Goal: Task Accomplishment & Management: Use online tool/utility

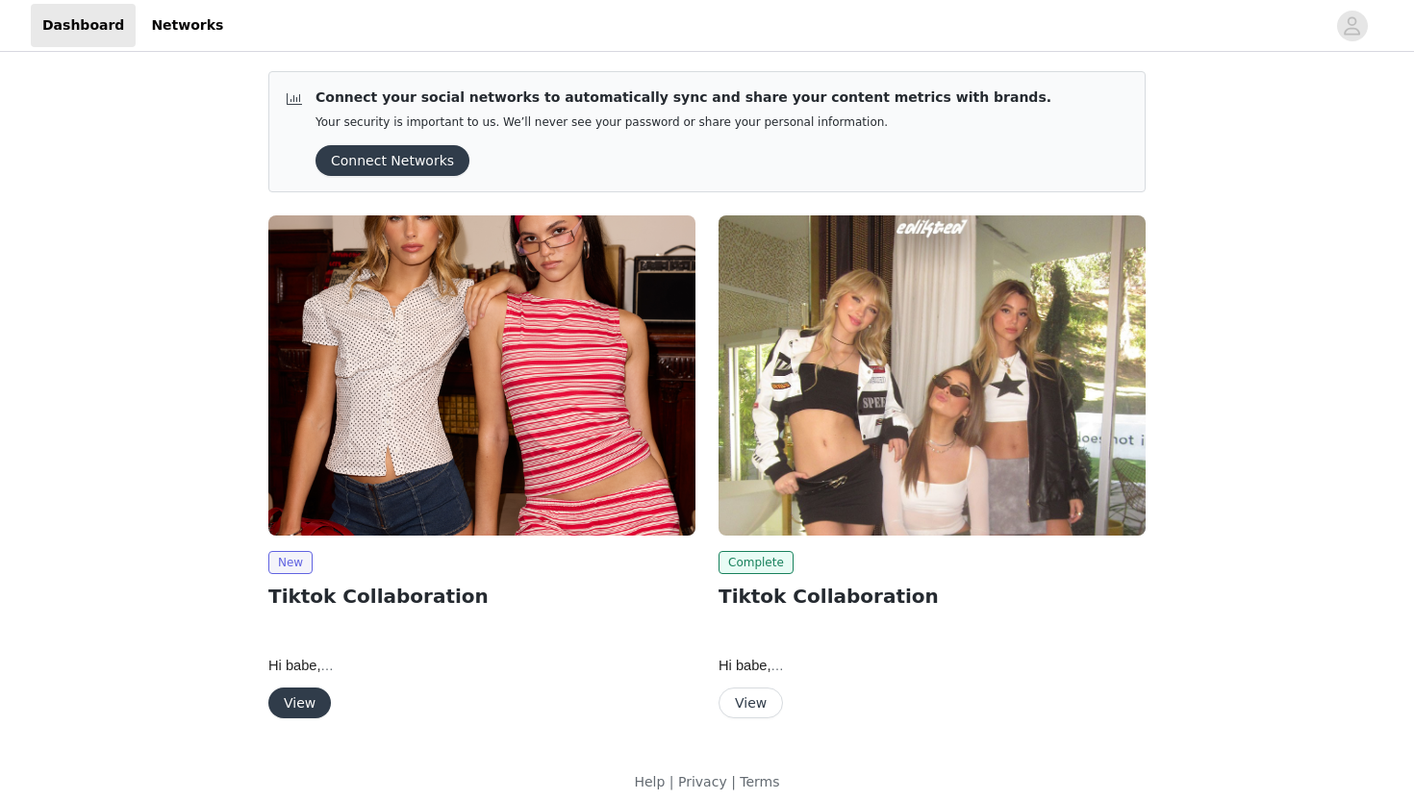
click at [305, 701] on button "View" at bounding box center [299, 703] width 63 height 31
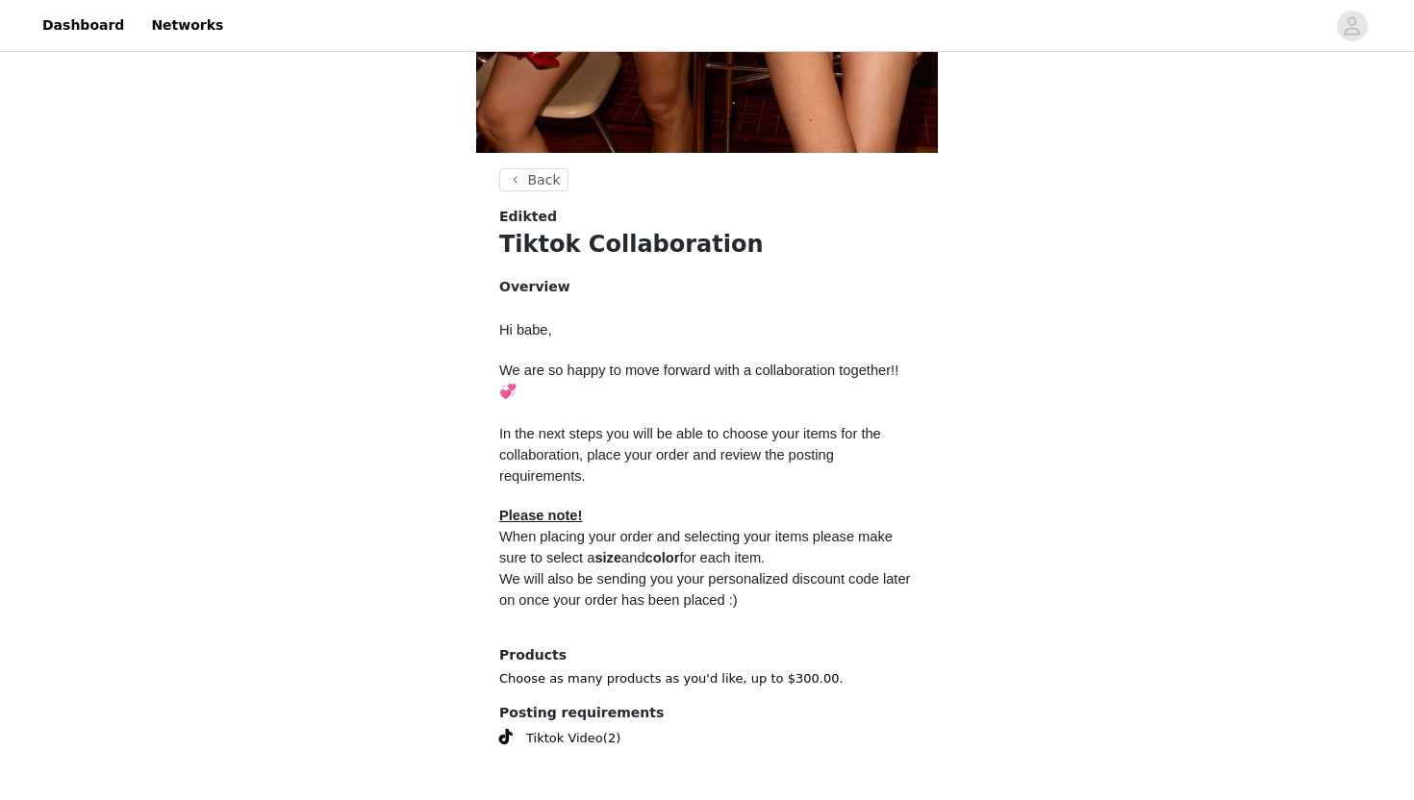
scroll to position [676, 0]
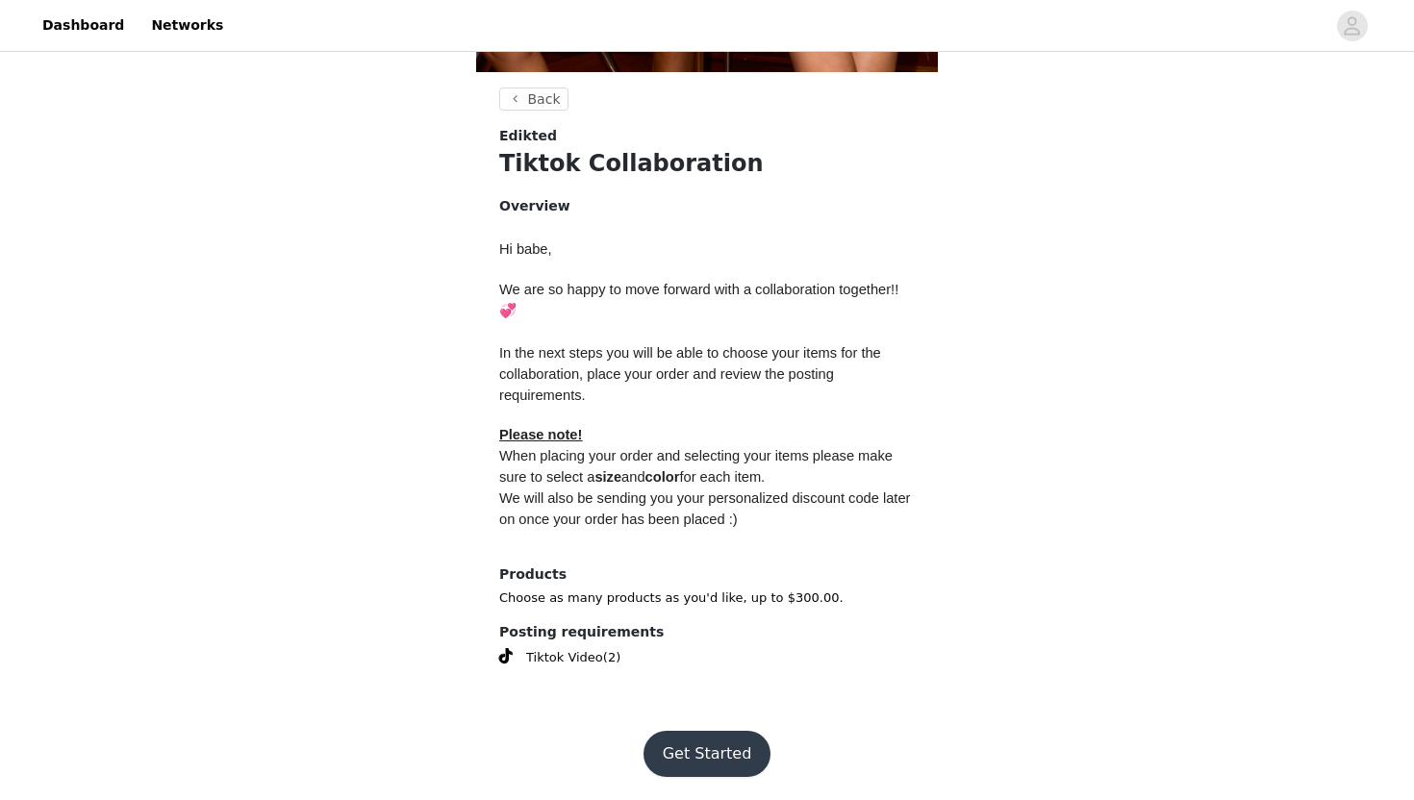
click at [719, 779] on footer "Get Started" at bounding box center [707, 754] width 250 height 92
click at [716, 758] on button "Get Started" at bounding box center [707, 754] width 128 height 46
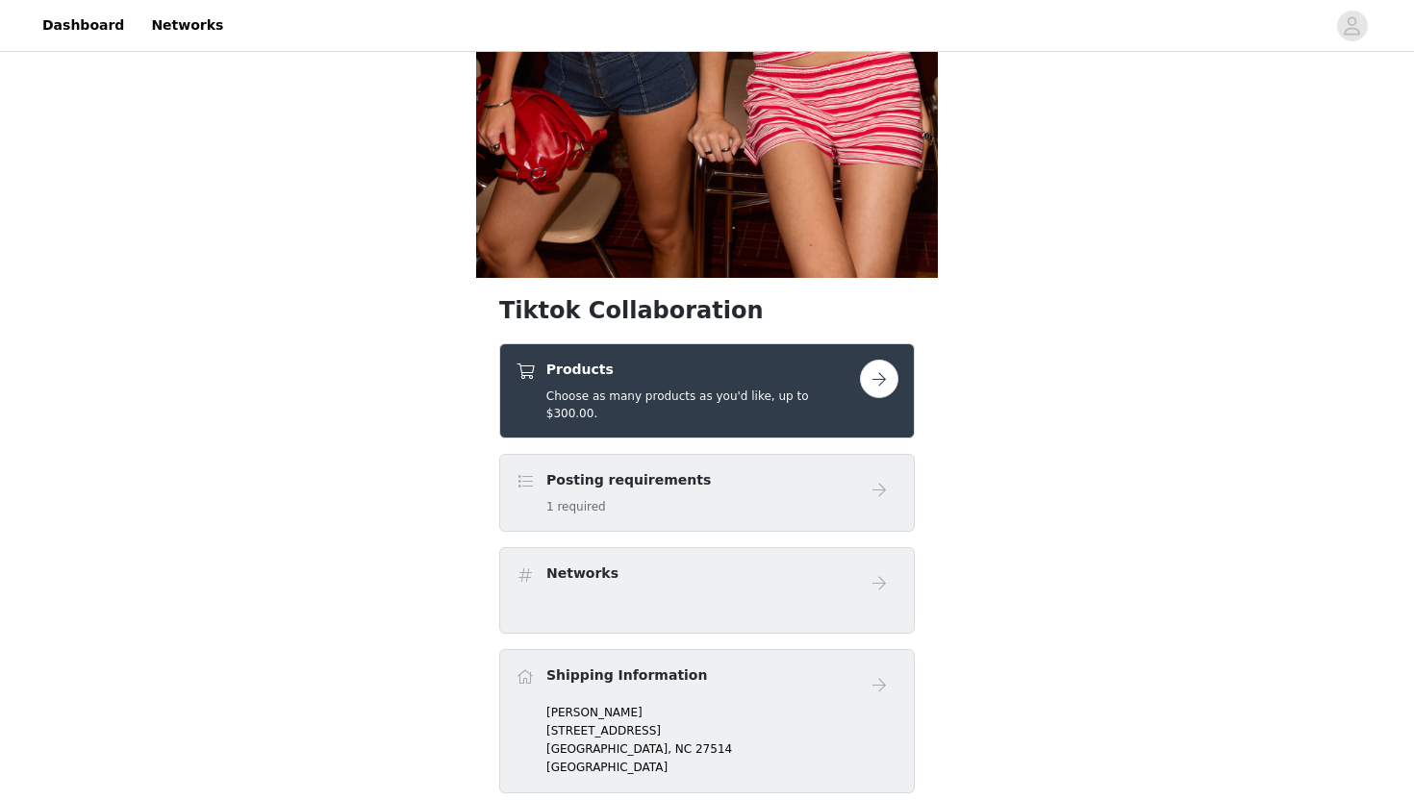
scroll to position [699, 0]
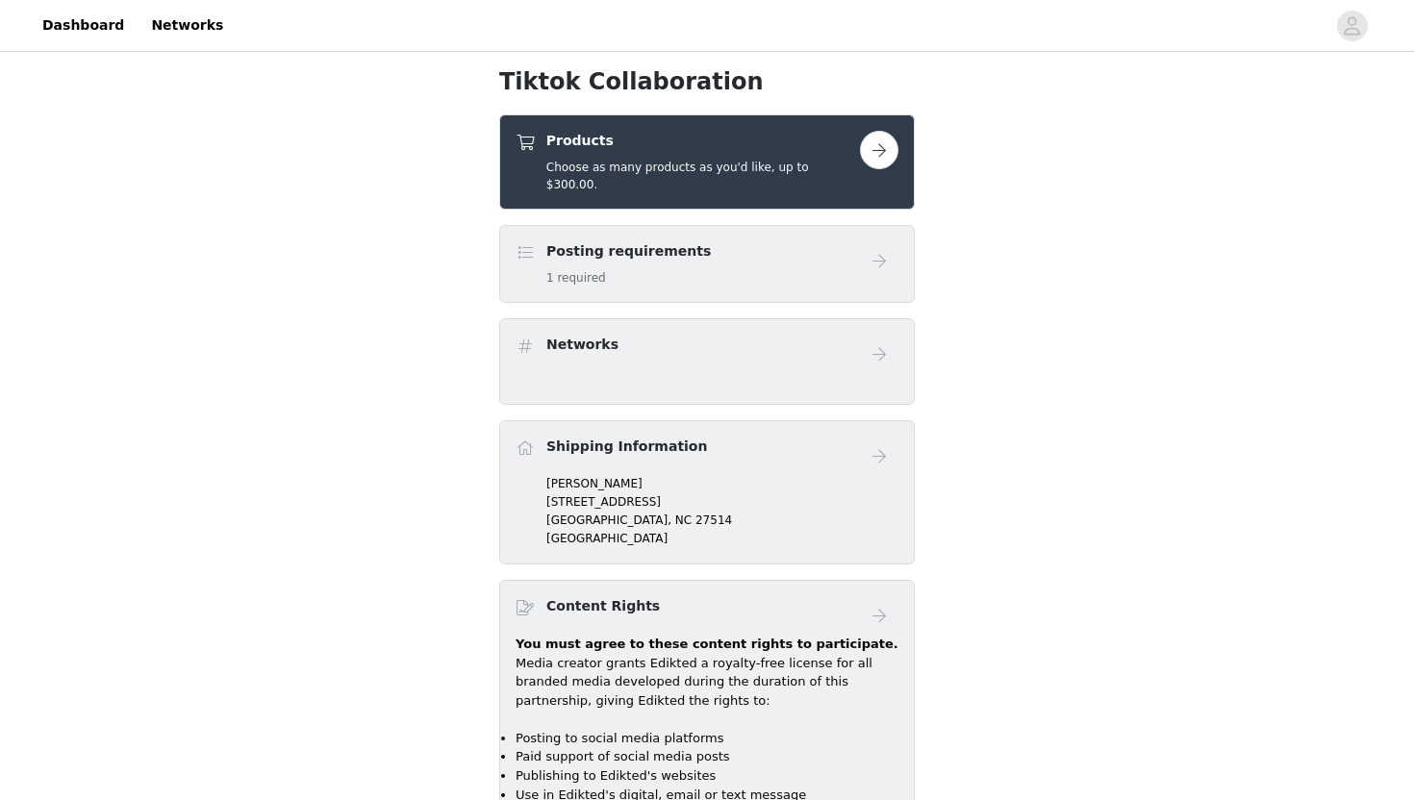
click at [879, 160] on button "button" at bounding box center [879, 150] width 38 height 38
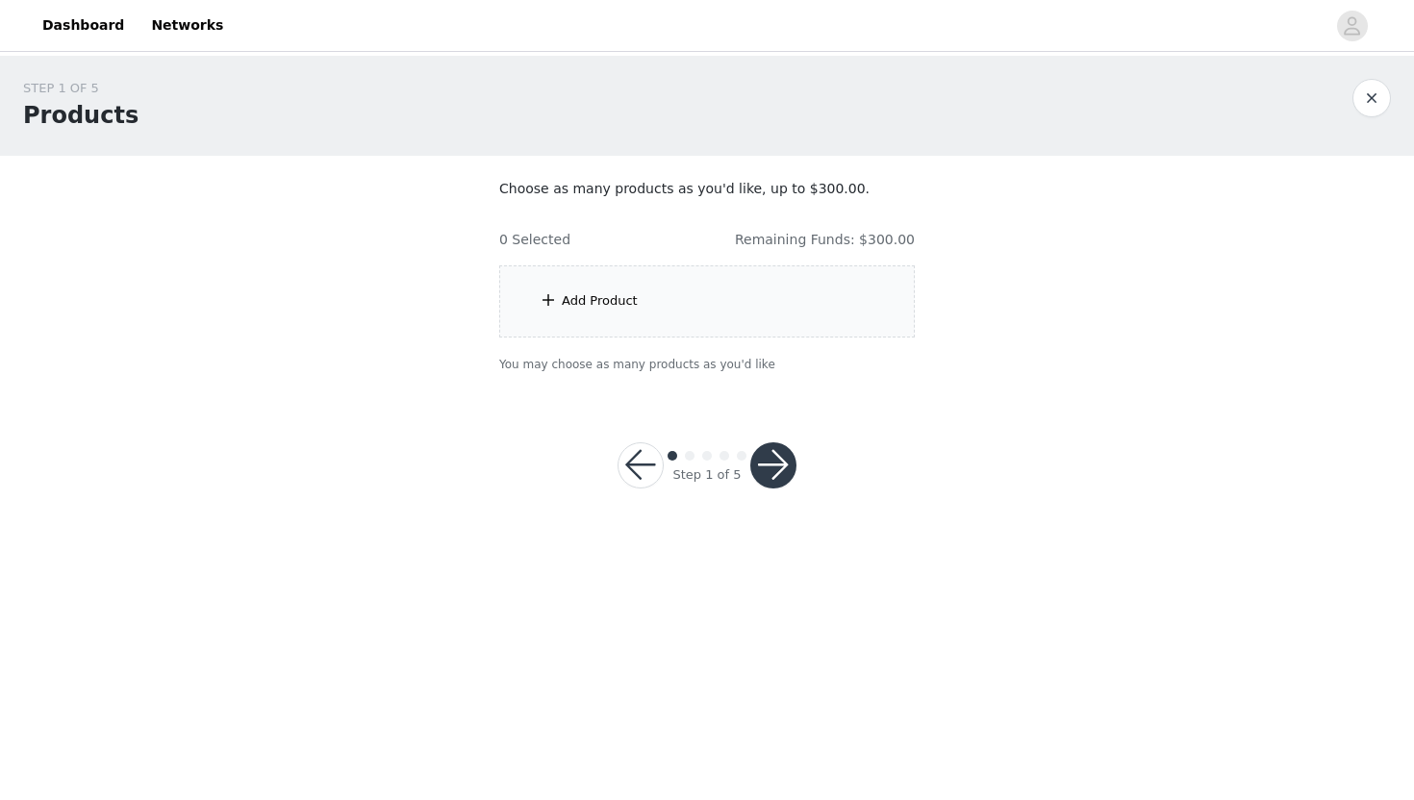
click at [772, 296] on div "Add Product" at bounding box center [706, 301] width 415 height 72
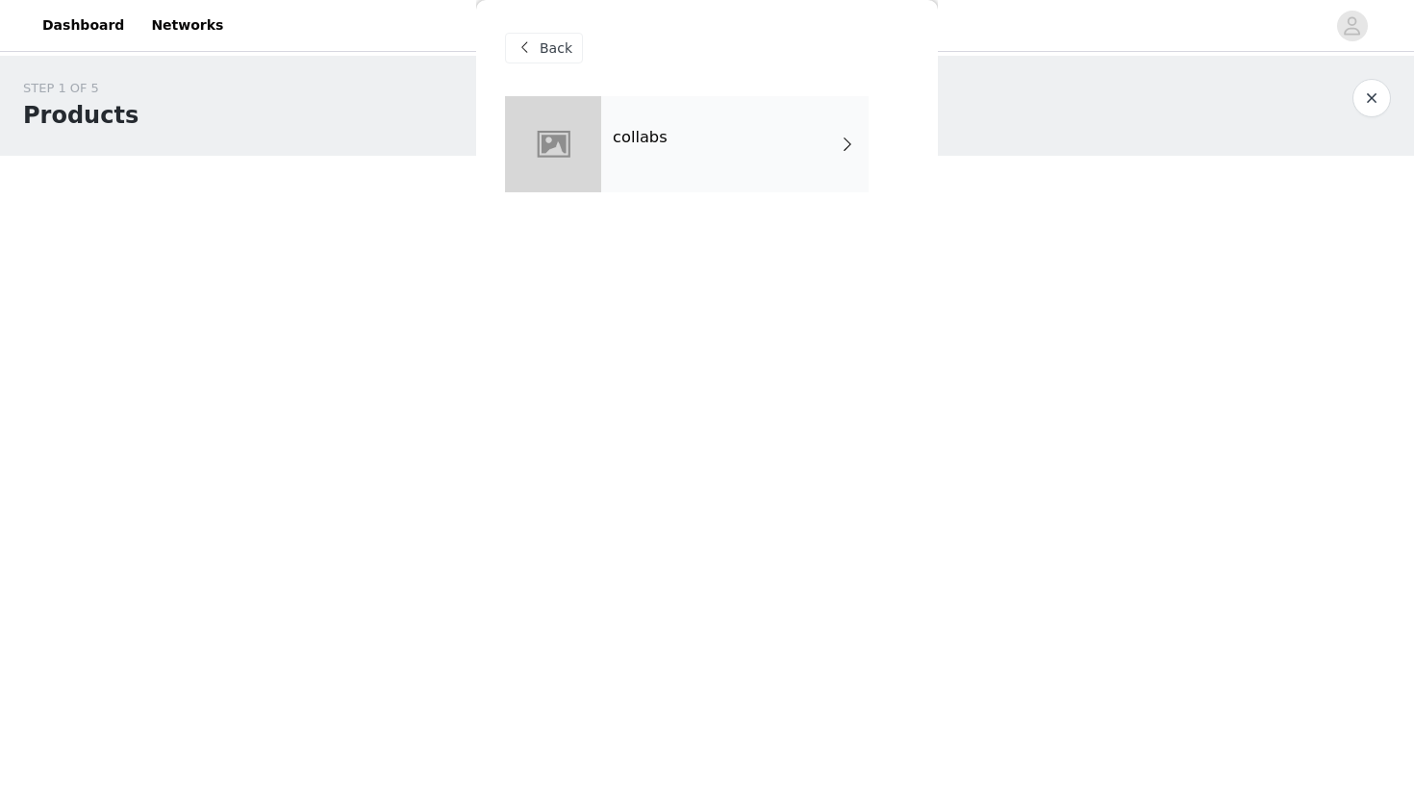
click at [731, 138] on div "collabs" at bounding box center [734, 144] width 267 height 96
